Goal: Task Accomplishment & Management: Use online tool/utility

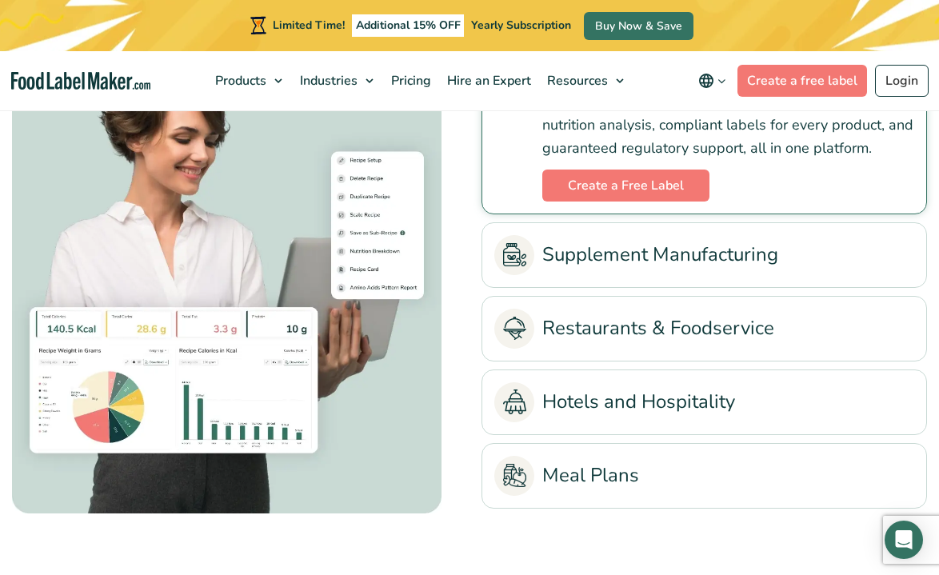
scroll to position [3209, 0]
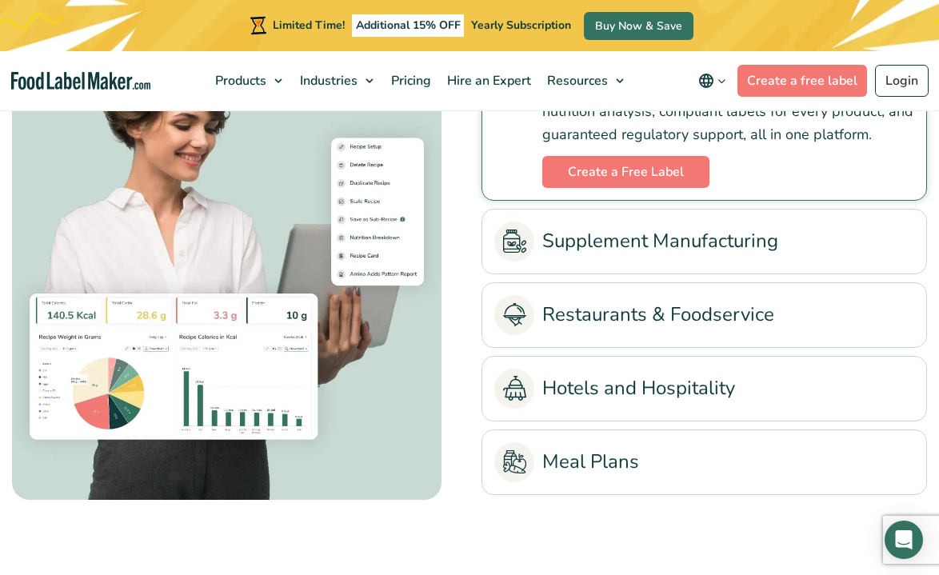
click at [557, 311] on link "Restaurants & Foodservice" at bounding box center [704, 315] width 420 height 40
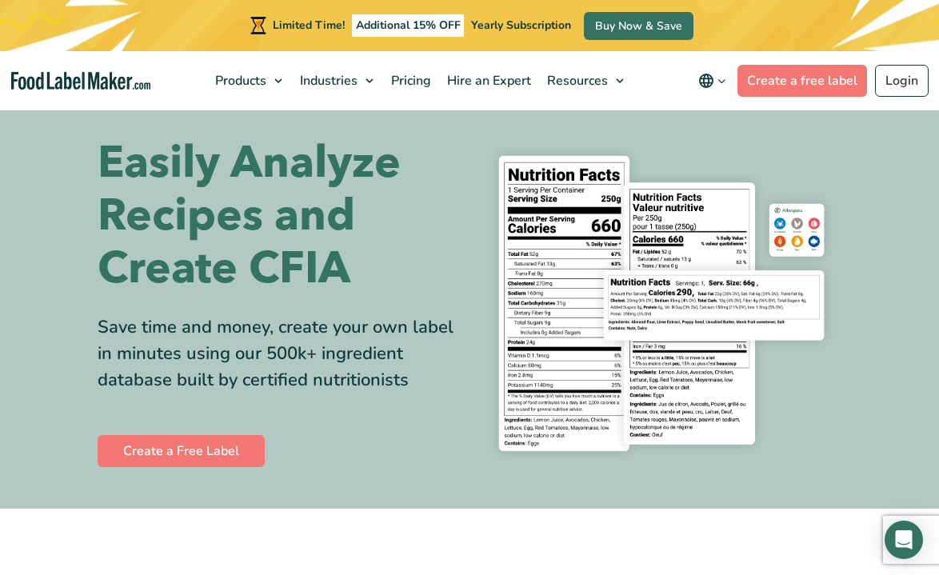
scroll to position [0, 0]
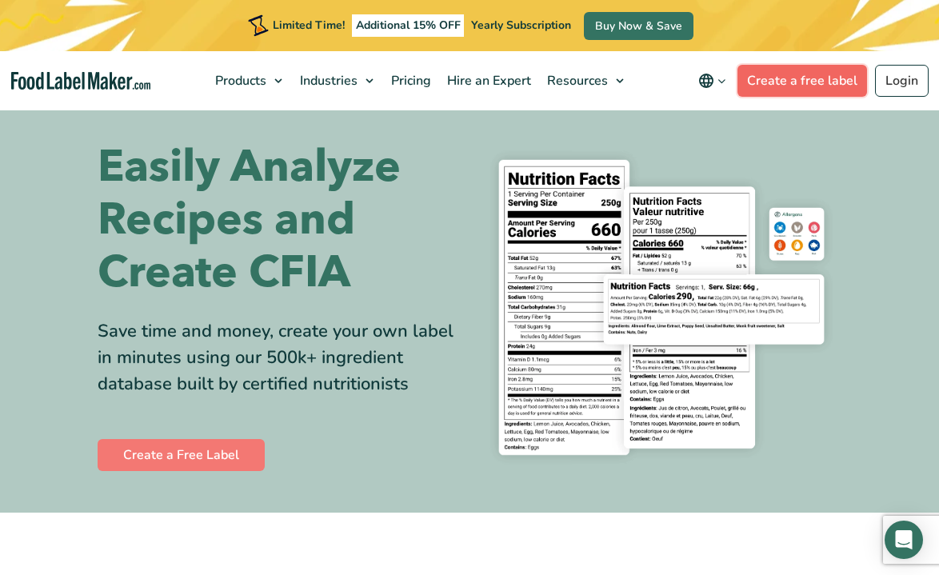
click at [794, 81] on link "Create a free label" at bounding box center [803, 81] width 130 height 32
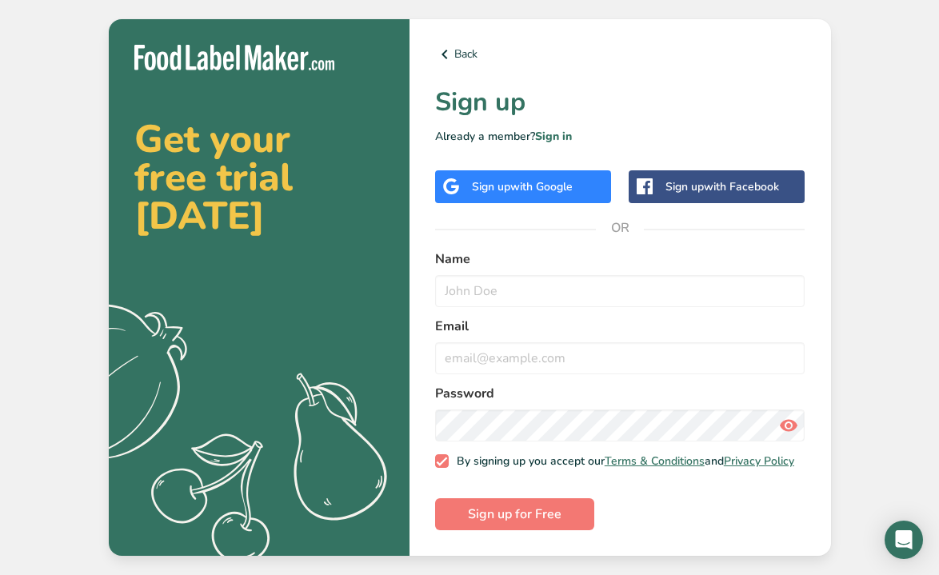
click at [498, 182] on div "Sign up with Google" at bounding box center [522, 186] width 101 height 17
